Goal: Information Seeking & Learning: Learn about a topic

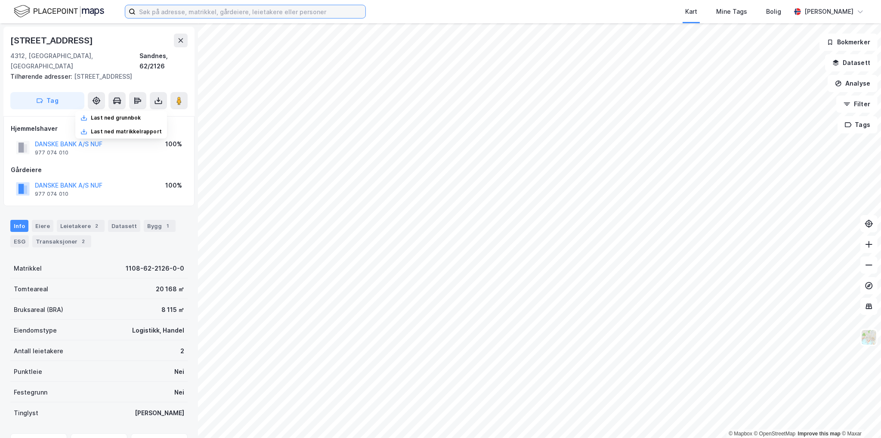
click at [186, 14] on input at bounding box center [251, 11] width 230 height 13
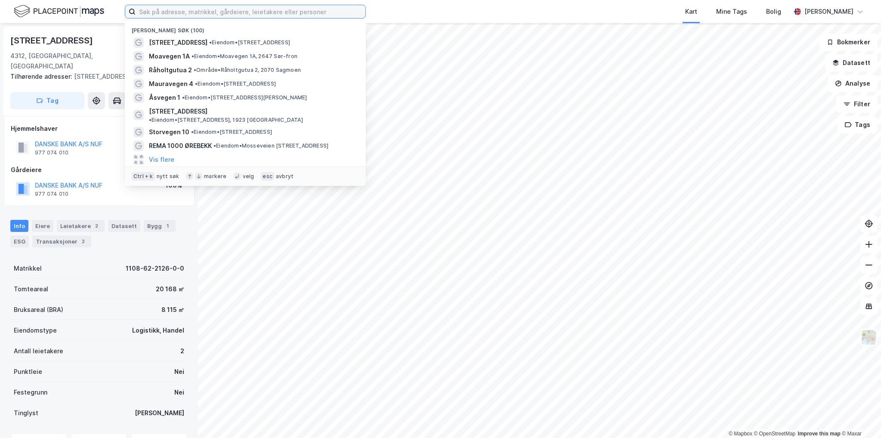
paste input "Joseph Kellers vei 21, 3409 Tranby"
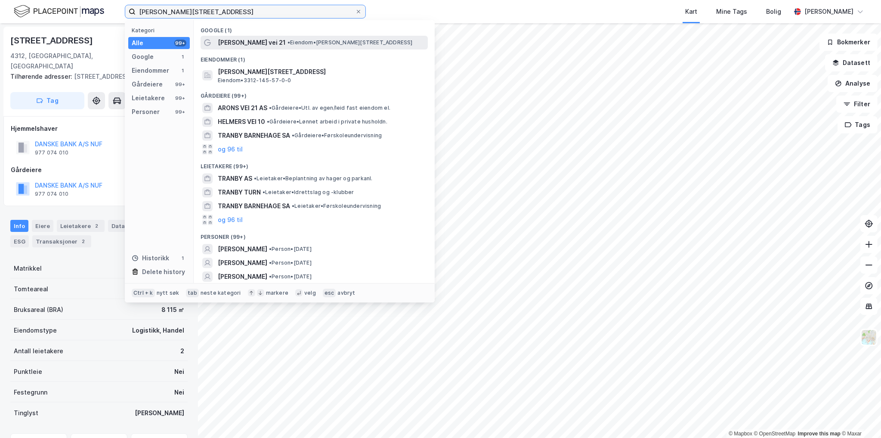
type input "Joseph Kellers vei 21, 3409 Tranby"
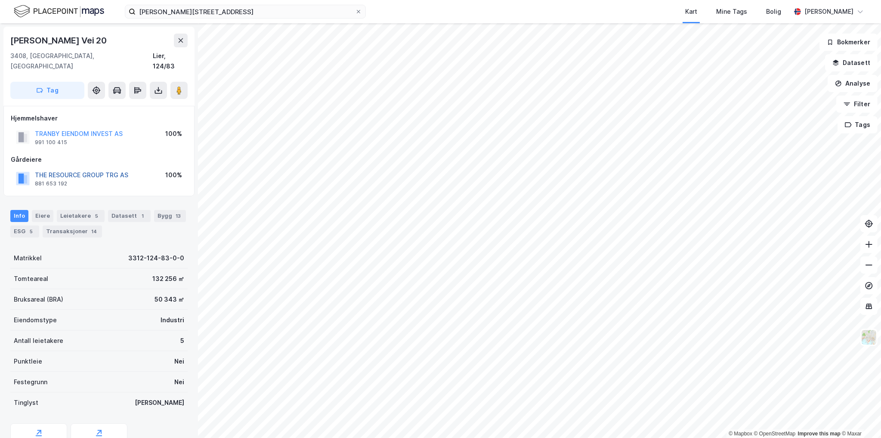
click at [0, 0] on button "THE RESOURCE GROUP TRG AS" at bounding box center [0, 0] width 0 height 0
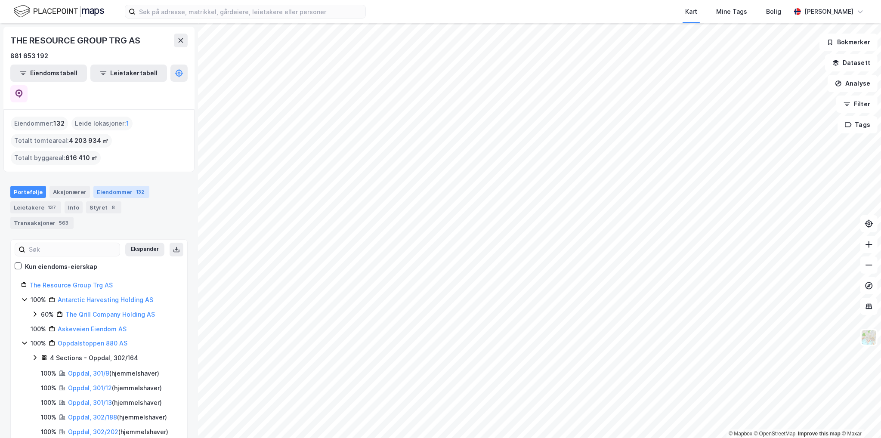
click at [115, 186] on div "Eiendommer 132" at bounding box center [121, 192] width 56 height 12
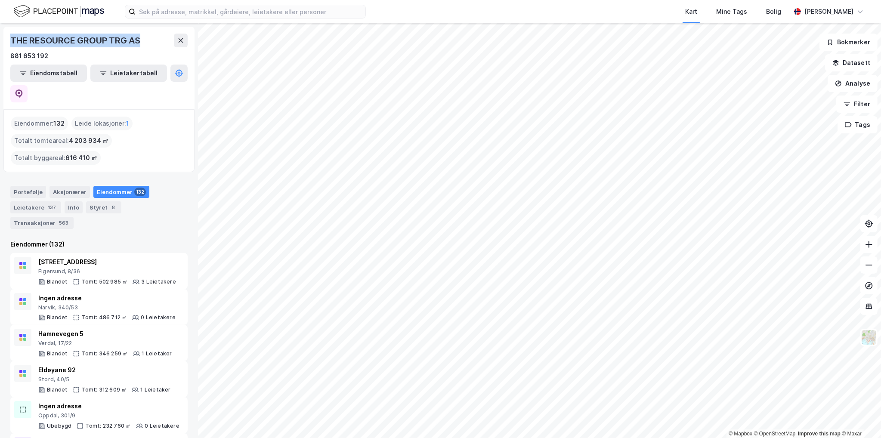
drag, startPoint x: 141, startPoint y: 41, endPoint x: 6, endPoint y: 34, distance: 135.4
click at [6, 34] on div "THE RESOURCE GROUP TRG AS 881 653 192 Eiendomstabell Leietakertabell" at bounding box center [98, 68] width 191 height 83
copy div "THE RESOURCE GROUP TRG AS"
